Goal: Navigation & Orientation: Find specific page/section

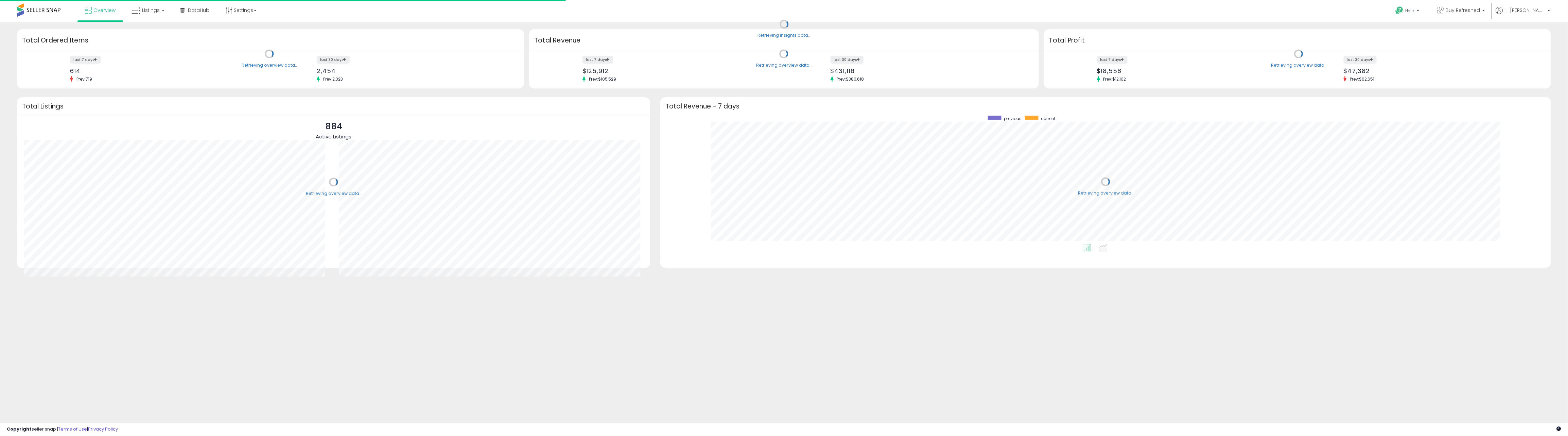
scroll to position [128, 877]
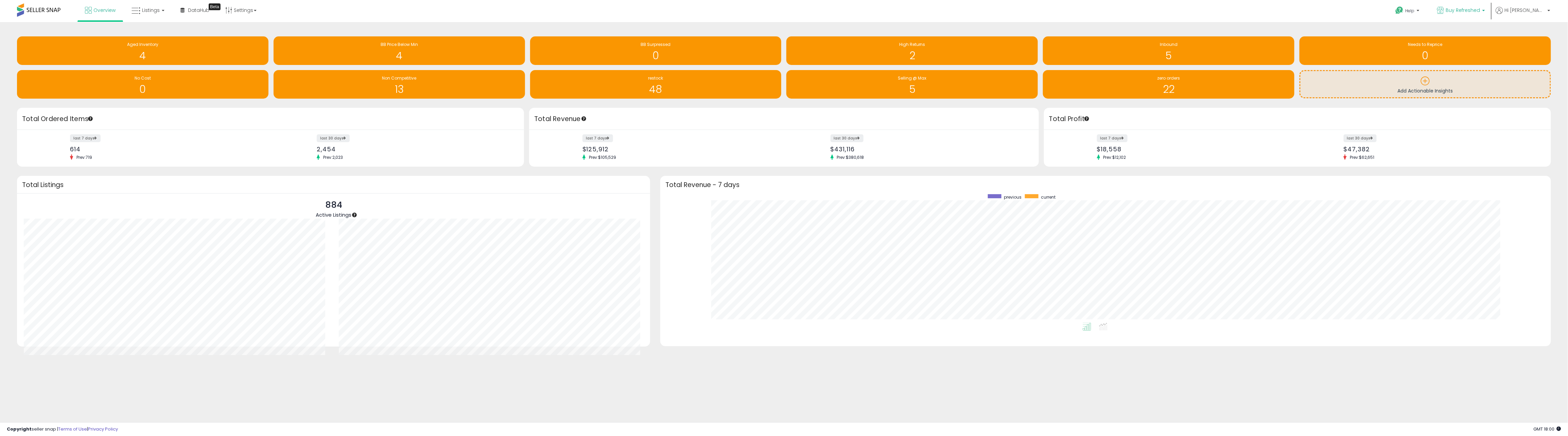
click at [1480, 9] on span "Buy Refreshed" at bounding box center [1463, 10] width 34 height 7
click at [1425, 48] on span "Buy Refreshed CA" at bounding box center [1411, 47] width 44 height 5
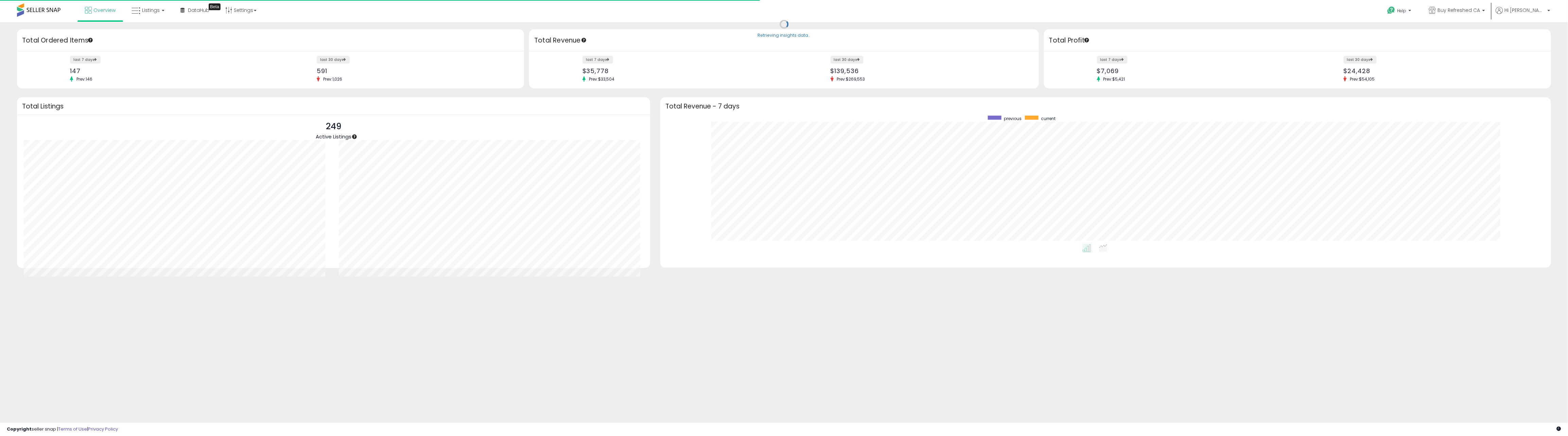
scroll to position [128, 877]
